Goal: Task Accomplishment & Management: Use online tool/utility

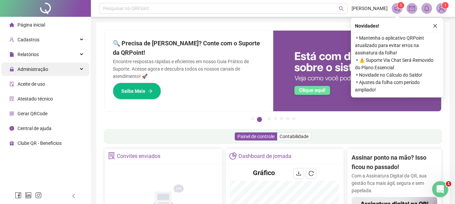
click at [33, 72] on span "Administração" at bounding box center [32, 69] width 31 height 5
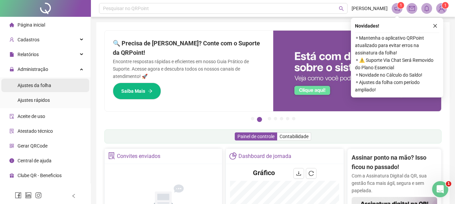
click at [35, 87] on span "Ajustes da folha" at bounding box center [34, 85] width 34 height 5
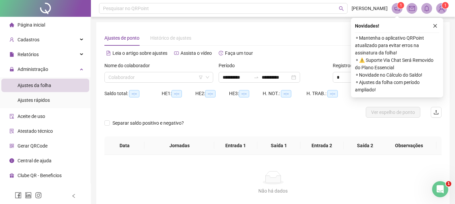
type input "**********"
click at [132, 81] on input "search" at bounding box center [155, 77] width 95 height 10
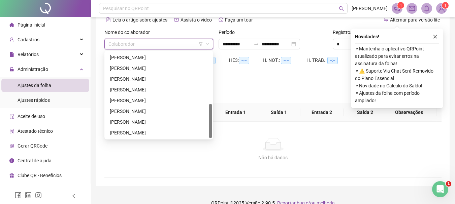
scroll to position [44, 0]
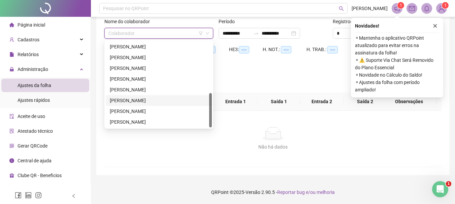
click at [135, 101] on div "Pedro Henrique Sales dos Santos" at bounding box center [159, 100] width 98 height 7
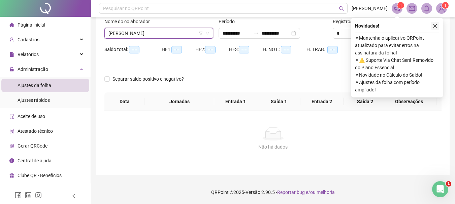
click at [438, 29] on button "button" at bounding box center [435, 26] width 8 height 8
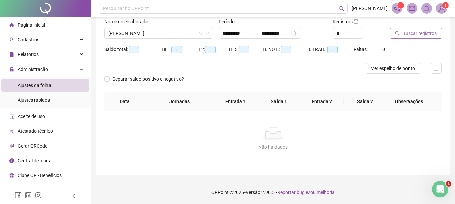
click at [427, 35] on span "Buscar registros" at bounding box center [419, 33] width 34 height 7
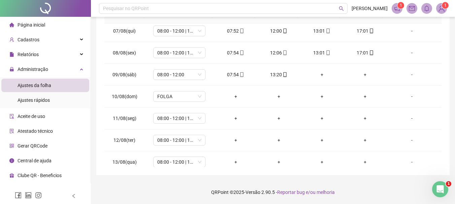
scroll to position [294, 0]
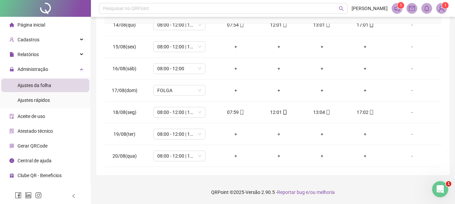
drag, startPoint x: 46, startPoint y: 25, endPoint x: 55, endPoint y: 86, distance: 61.1
click at [46, 25] on li "Página inicial" at bounding box center [45, 24] width 88 height 13
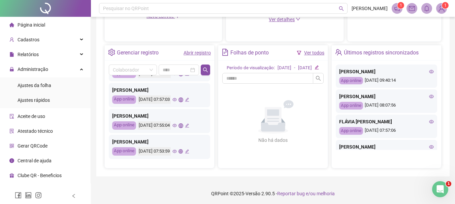
scroll to position [67, 0]
